Goal: Information Seeking & Learning: Learn about a topic

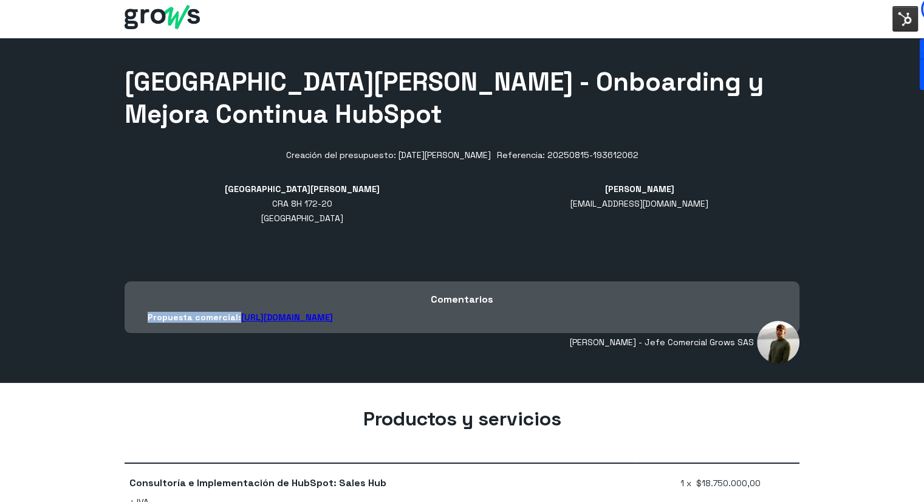
drag, startPoint x: 136, startPoint y: 318, endPoint x: 234, endPoint y: 310, distance: 98.1
click at [234, 310] on div "Comentarios Propuesta comercial: https://hubs.ly/Q03Df2Qn0" at bounding box center [462, 307] width 675 height 52
copy p "Propuesta comercial:"
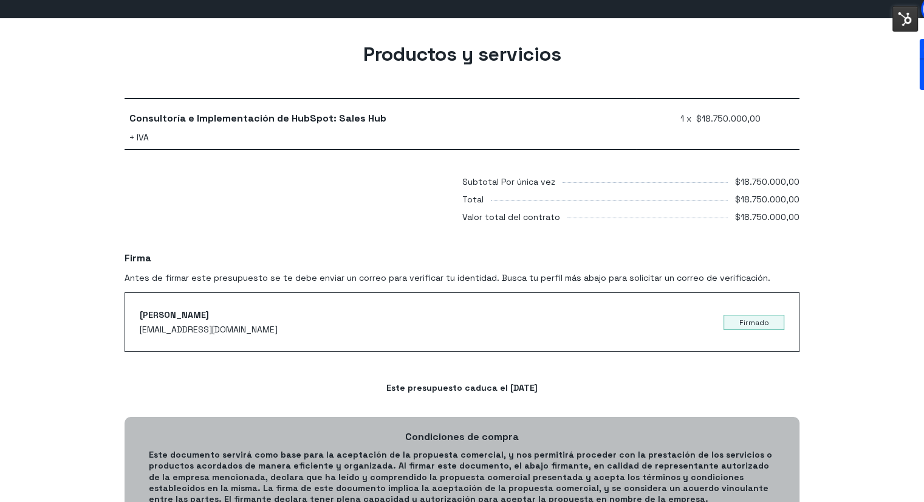
scroll to position [668, 0]
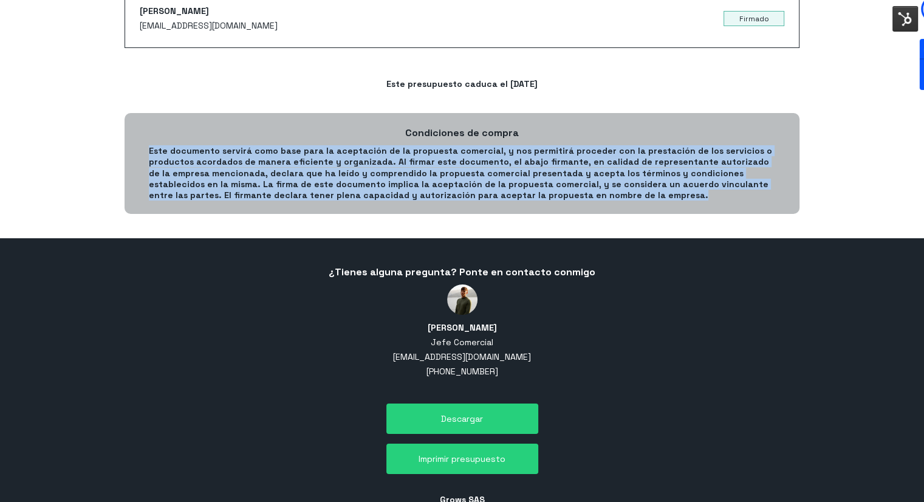
drag, startPoint x: 155, startPoint y: 146, endPoint x: 569, endPoint y: 194, distance: 416.4
click at [569, 194] on div "Condiciones de compra Este documento servirá como base para la aceptación de la…" at bounding box center [462, 163] width 675 height 101
copy p "Este documento servirá como base para la aceptación de la propuesta comercial, …"
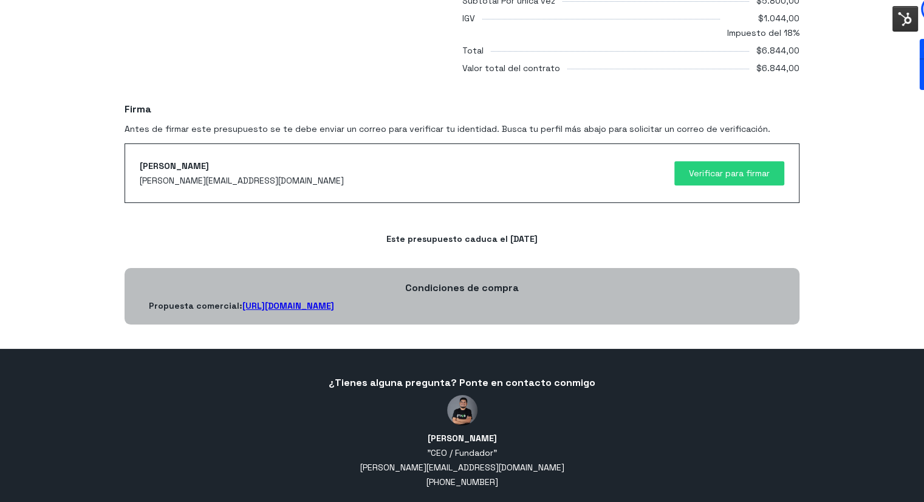
scroll to position [893, 0]
